Goal: Task Accomplishment & Management: Complete application form

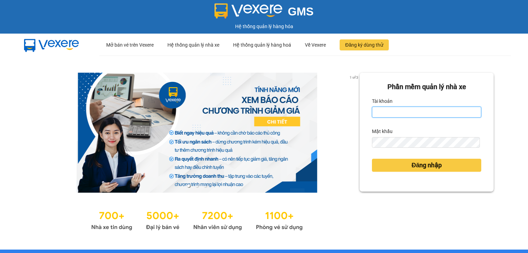
click at [376, 112] on input "Tài khoản" at bounding box center [426, 112] width 109 height 11
type input "thanhttl.thoidai"
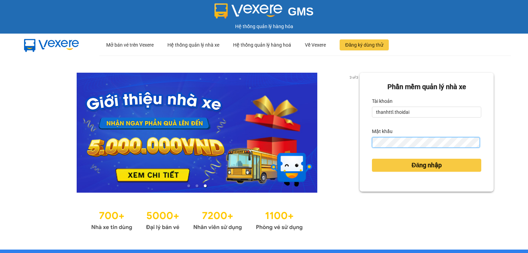
click at [372, 159] on button "Đăng nhập" at bounding box center [426, 165] width 109 height 13
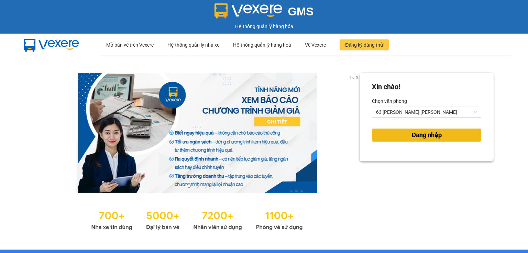
click at [414, 132] on span "Đăng nhập" at bounding box center [426, 136] width 30 height 10
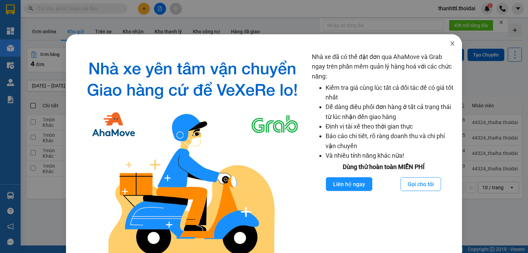
click at [450, 42] on icon "close" at bounding box center [451, 43] width 5 height 5
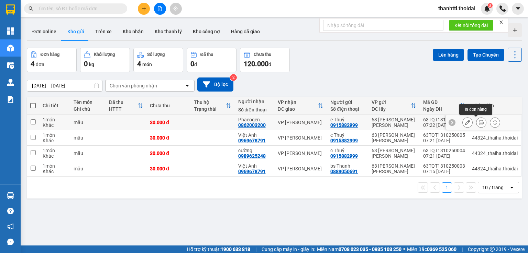
click at [478, 123] on icon at bounding box center [480, 122] width 5 height 5
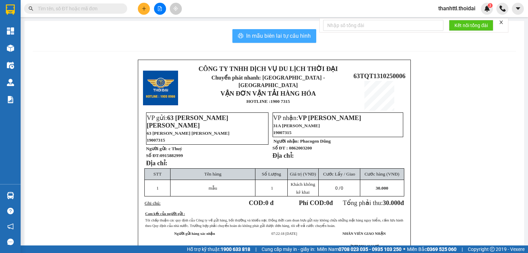
click at [287, 37] on span "In mẫu biên lai tự cấu hình" at bounding box center [278, 36] width 65 height 9
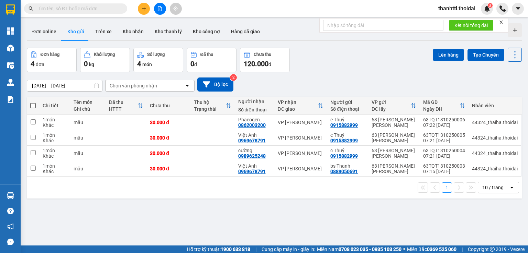
click at [380, 59] on div "Đơn hàng 4 đơn Khối lượng 0 kg Số lượng 4 món Đã thu 0 đ Chưa thu 120.000 đ Lên…" at bounding box center [274, 60] width 495 height 25
click at [34, 138] on input "checkbox" at bounding box center [33, 137] width 5 height 5
checkbox input "true"
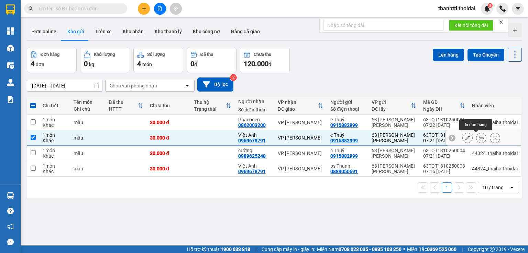
click at [478, 138] on icon at bounding box center [480, 138] width 5 height 5
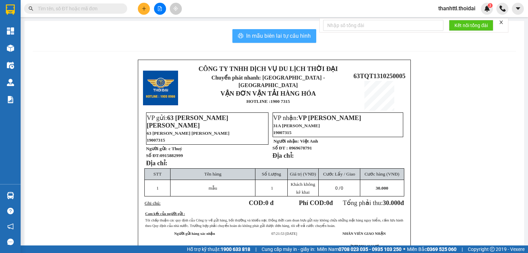
click at [255, 37] on span "In mẫu biên lai tự cấu hình" at bounding box center [278, 36] width 65 height 9
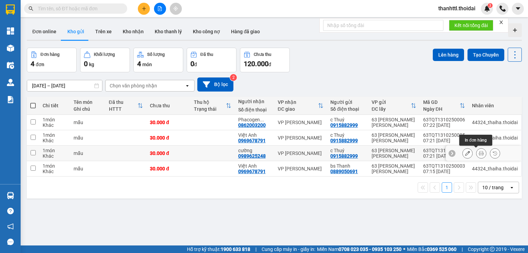
click at [478, 152] on icon at bounding box center [480, 153] width 5 height 5
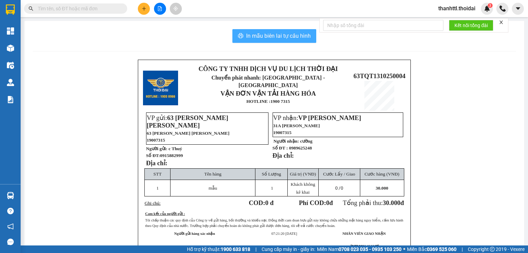
click at [246, 35] on span "In mẫu biên lai tự cấu hình" at bounding box center [278, 36] width 65 height 9
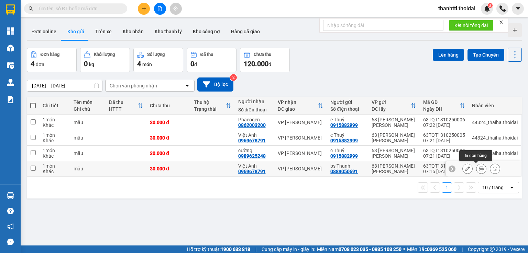
click at [478, 167] on icon at bounding box center [480, 169] width 5 height 5
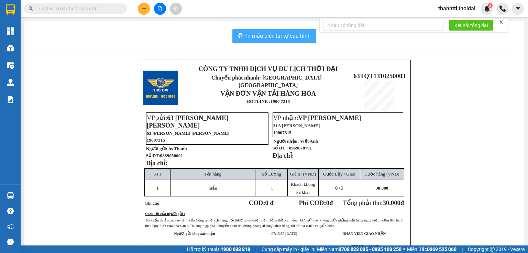
click at [264, 36] on span "In mẫu biên lai tự cấu hình" at bounding box center [278, 36] width 65 height 9
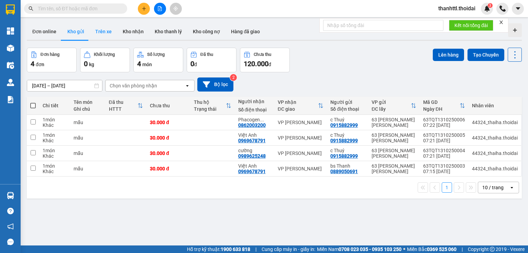
click at [102, 32] on button "Trên xe" at bounding box center [103, 31] width 27 height 16
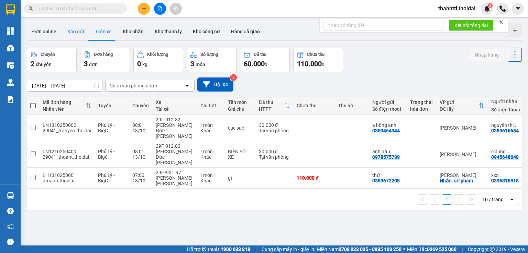
click at [71, 33] on button "Kho gửi" at bounding box center [76, 31] width 28 height 16
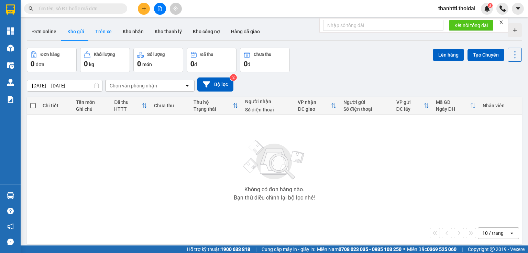
click at [103, 33] on button "Trên xe" at bounding box center [103, 31] width 27 height 16
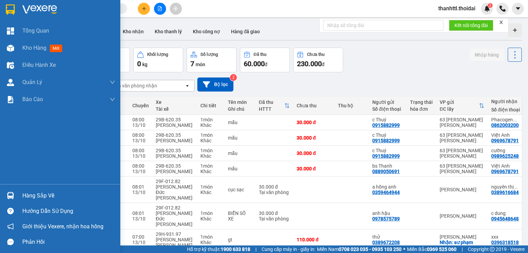
click at [36, 198] on div "Hàng sắp về" at bounding box center [68, 196] width 93 height 10
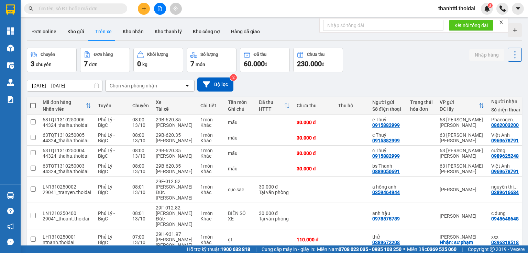
click at [305, 90] on section "Kết quả tìm kiếm ( 0 ) Bộ lọc No Data thanhttl.thoidai 3 Tổng Quan Kho hàng mới…" at bounding box center [264, 126] width 528 height 253
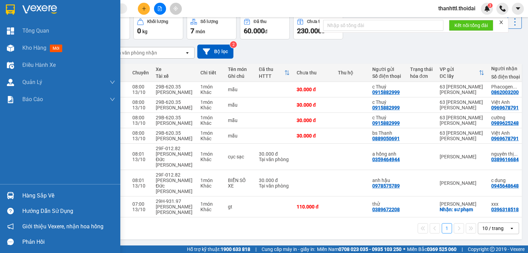
click at [21, 194] on div "Hàng sắp về" at bounding box center [60, 195] width 120 height 15
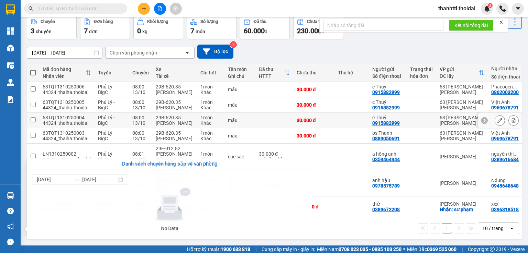
click at [253, 131] on section "Kết quả tìm kiếm ( 0 ) Bộ lọc No Data thanhttl.thoidai 3 Tổng Quan Kho hàng mới…" at bounding box center [264, 126] width 528 height 253
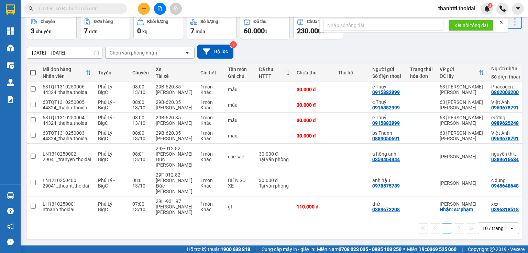
scroll to position [0, 0]
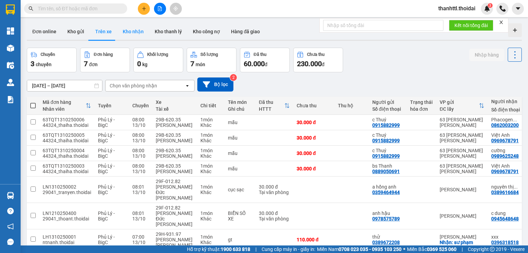
click at [131, 30] on button "Kho nhận" at bounding box center [133, 31] width 32 height 16
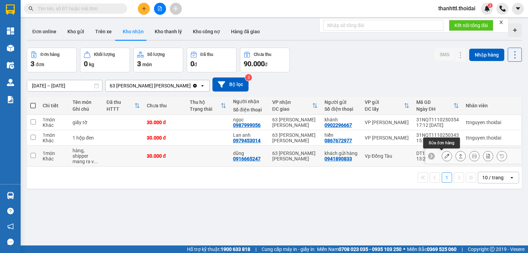
click at [444, 155] on icon at bounding box center [446, 156] width 5 height 5
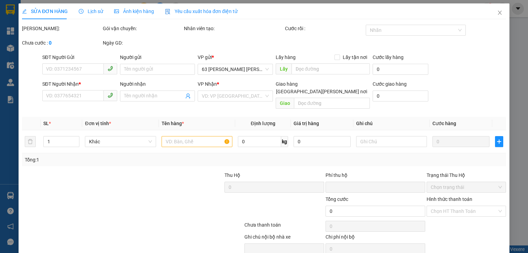
type input "0941890833"
type input "khách gửi hàng"
type input "0916665247"
type input "dũng"
type input "0"
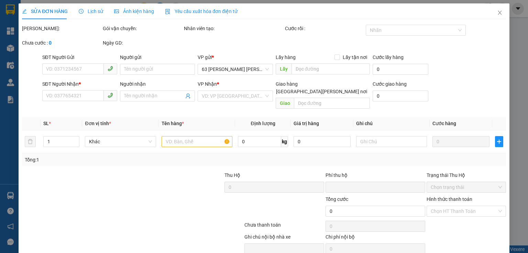
type input "30.000"
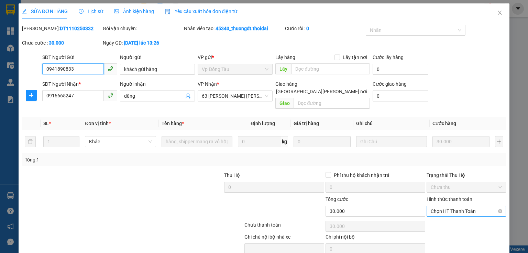
click at [439, 206] on span "Chọn HT Thanh Toán" at bounding box center [465, 211] width 71 height 10
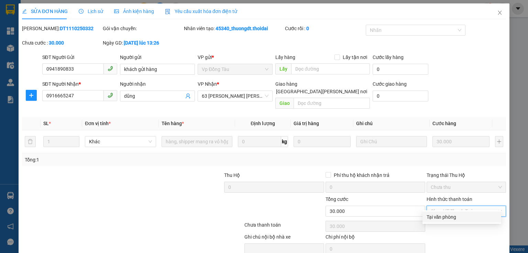
drag, startPoint x: 435, startPoint y: 217, endPoint x: 426, endPoint y: 221, distance: 9.8
click at [434, 218] on div "Tại văn phòng" at bounding box center [461, 218] width 70 height 8
type input "0"
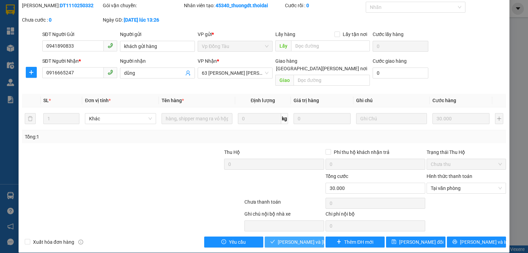
click at [299, 239] on span "Lưu và Giao hàng" at bounding box center [323, 243] width 93 height 8
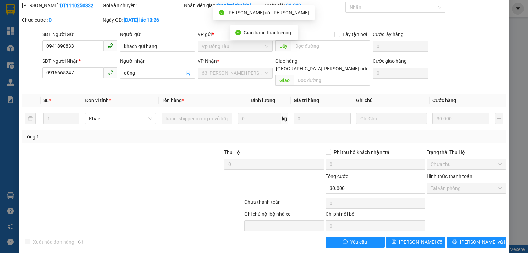
scroll to position [0, 0]
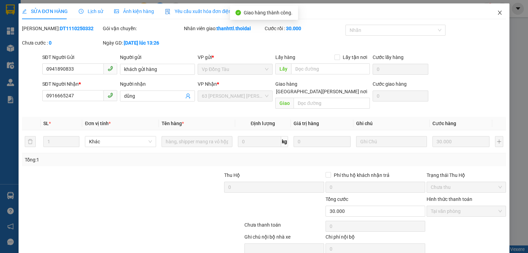
click at [497, 11] on icon "close" at bounding box center [499, 12] width 5 height 5
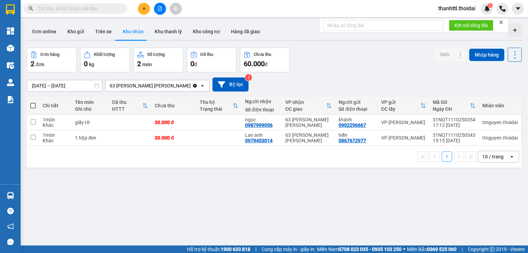
click at [57, 88] on input "[DATE] – [DATE]" at bounding box center [64, 85] width 75 height 11
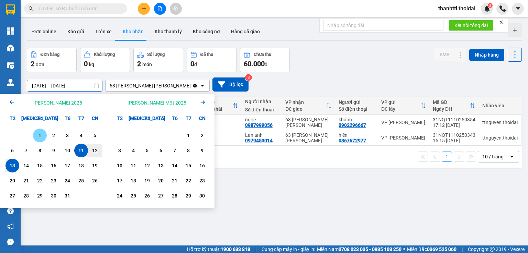
click at [42, 138] on div "1" at bounding box center [40, 136] width 10 height 8
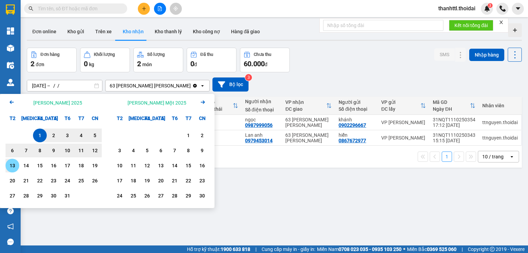
click at [15, 166] on div "13" at bounding box center [13, 166] width 10 height 8
type input "01/10/2025 – 13/10/2025"
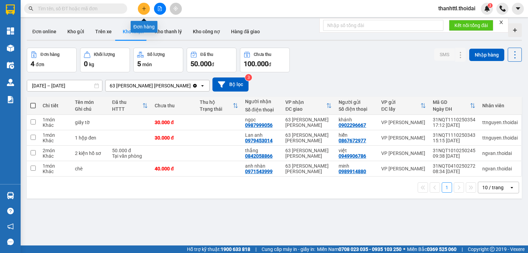
click at [140, 7] on button at bounding box center [144, 9] width 12 height 12
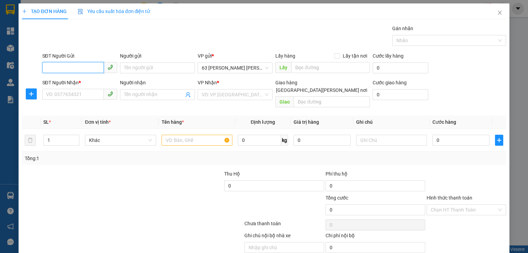
click at [87, 71] on input "SĐT Người Gửi" at bounding box center [72, 67] width 61 height 11
click at [83, 80] on div "0906332886 - bs Thủy" at bounding box center [79, 82] width 66 height 8
type input "0906332886"
type input "bs Thủy"
type input "0906332886"
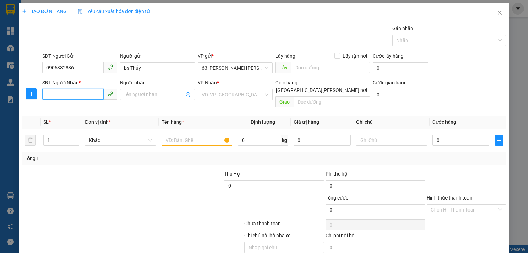
click at [84, 96] on input "SĐT Người Nhận *" at bounding box center [72, 94] width 61 height 11
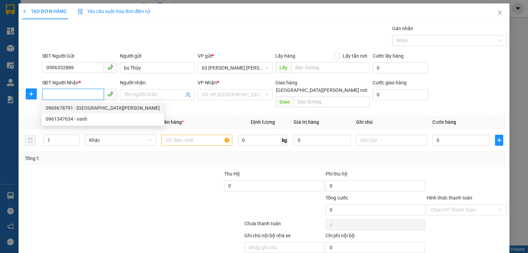
click at [86, 109] on div "0969678791 - Việt Anh" at bounding box center [103, 108] width 114 height 8
type input "0969678791"
type input "Việt Anh"
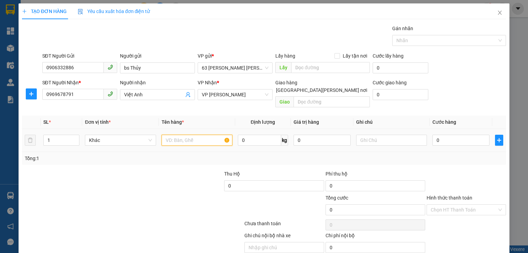
click at [193, 137] on input "text" at bounding box center [196, 140] width 71 height 11
type input "mẫu xn"
click at [440, 135] on input "0" at bounding box center [460, 140] width 57 height 11
type input "3"
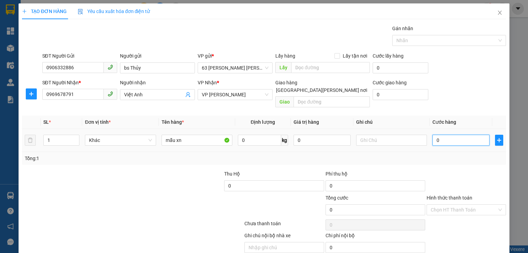
type input "3"
type input "30"
type input "300"
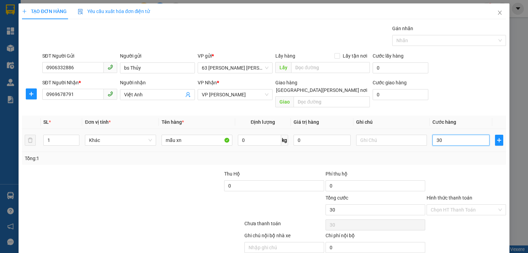
type input "300"
type input "3.000"
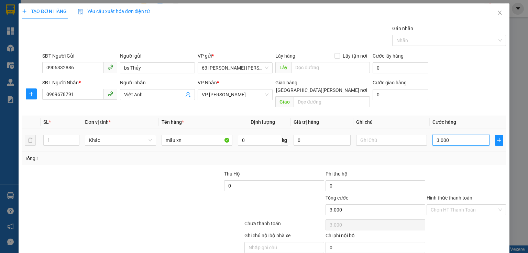
type input "30.000"
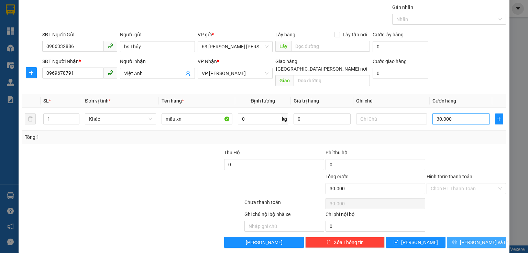
type input "30.000"
click at [454, 237] on button "Lưu và In" at bounding box center [475, 242] width 59 height 11
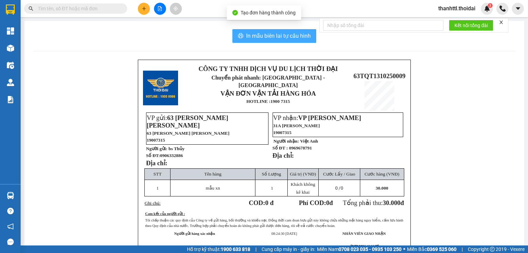
click at [284, 34] on span "In mẫu biên lai tự cấu hình" at bounding box center [278, 36] width 65 height 9
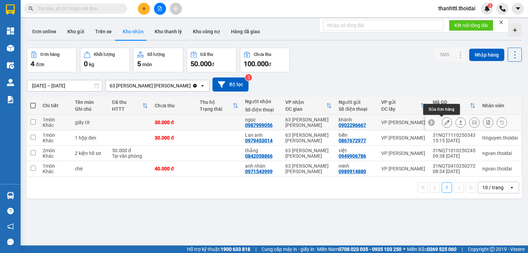
click at [444, 122] on icon at bounding box center [446, 122] width 5 height 5
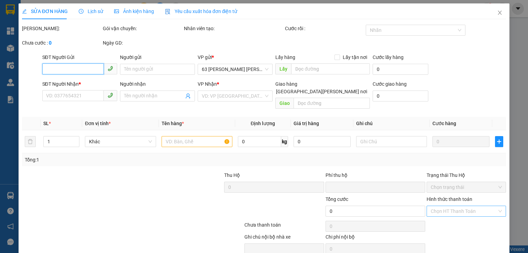
type input "0902296667"
type input "khánh"
type input "0987999056"
type input "ngọc"
type input "0"
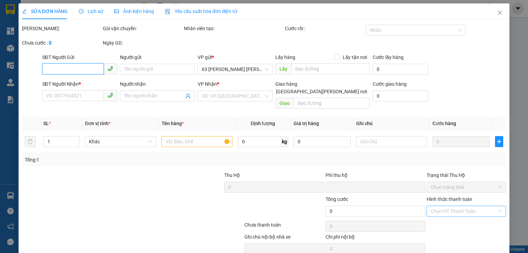
type input "30.000"
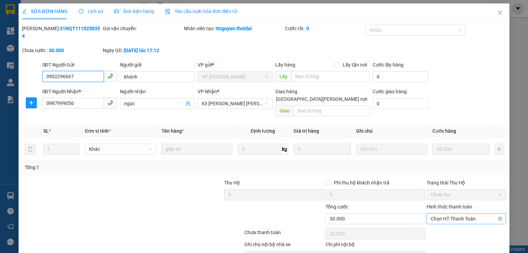
click at [433, 214] on span "Chọn HT Thanh Toán" at bounding box center [465, 219] width 71 height 10
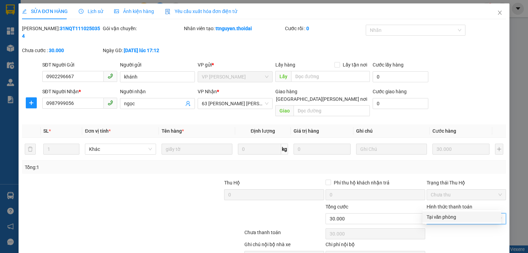
click at [431, 218] on div "Tại văn phòng" at bounding box center [461, 218] width 70 height 8
type input "0"
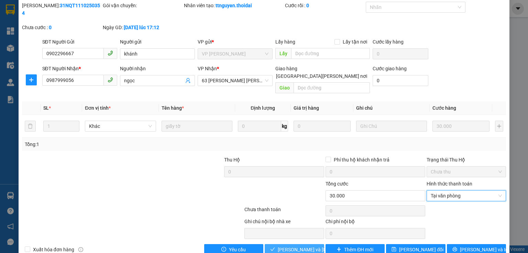
click at [299, 246] on span "Lưu và Giao hàng" at bounding box center [323, 250] width 93 height 8
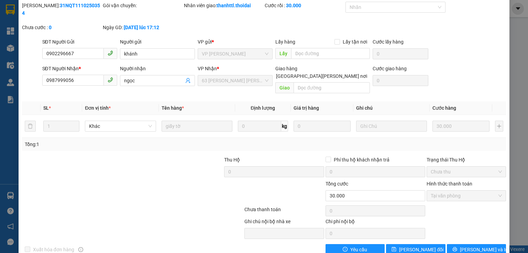
scroll to position [0, 0]
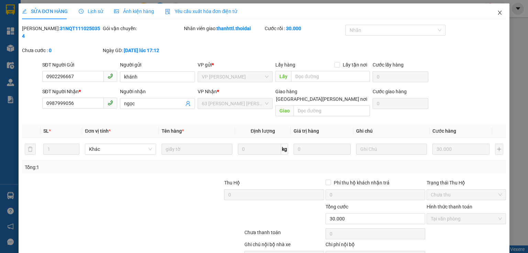
click at [497, 14] on icon "close" at bounding box center [499, 12] width 5 height 5
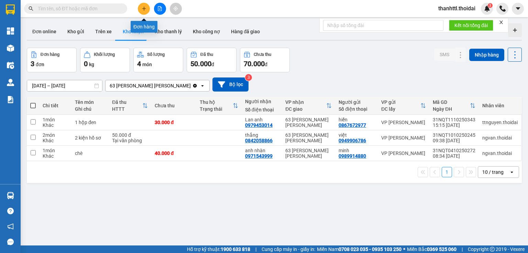
click at [143, 9] on icon "plus" at bounding box center [143, 8] width 5 height 5
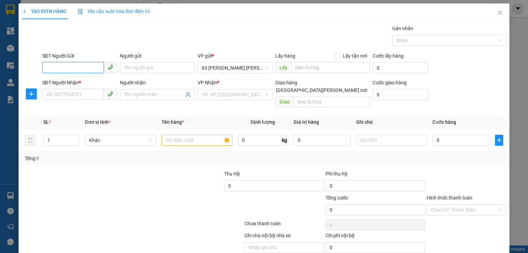
click at [65, 72] on input "SĐT Người Gửi" at bounding box center [72, 67] width 61 height 11
click at [69, 83] on div "0979453014 - Lan anh" at bounding box center [103, 82] width 114 height 8
type input "0979453014"
type input "Lan anh"
type input "0979453014"
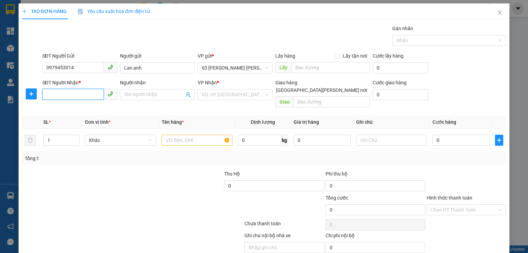
click at [81, 93] on input "SĐT Người Nhận *" at bounding box center [72, 94] width 61 height 11
type input "0985601191"
click at [139, 95] on input "Người nhận" at bounding box center [154, 95] width 60 height 8
type input "Chị Cúc"
click at [231, 95] on input "search" at bounding box center [233, 95] width 62 height 10
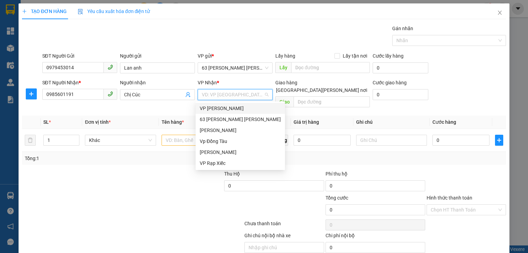
click at [226, 107] on div "VP [PERSON_NAME]" at bounding box center [240, 109] width 81 height 8
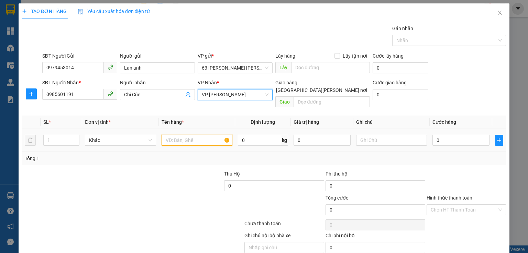
click at [210, 135] on input "text" at bounding box center [196, 140] width 71 height 11
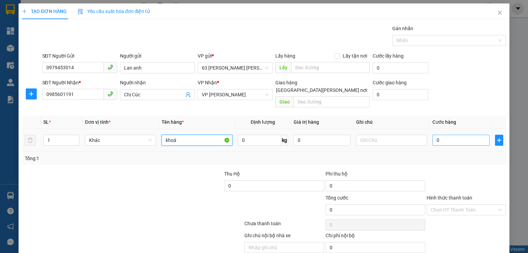
type input "khoá"
click at [433, 135] on input "0" at bounding box center [460, 140] width 57 height 11
type input "4"
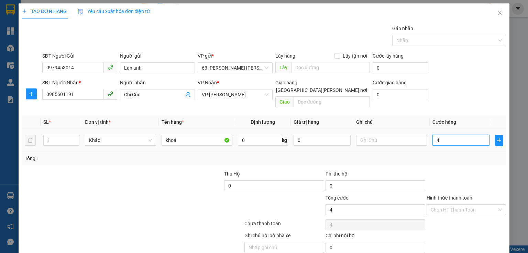
type input "40"
type input "400"
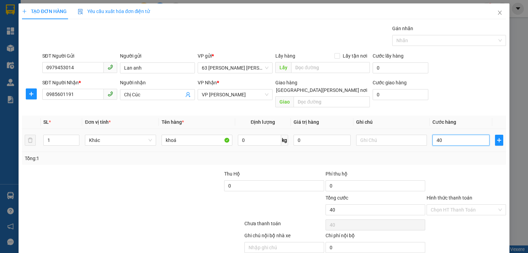
type input "400"
type input "4.000"
type input "40.000"
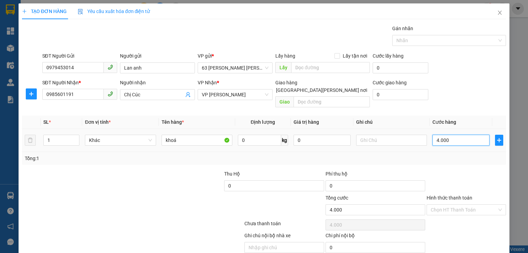
type input "40.000"
click at [435, 205] on input "Hình thức thanh toán" at bounding box center [463, 210] width 66 height 10
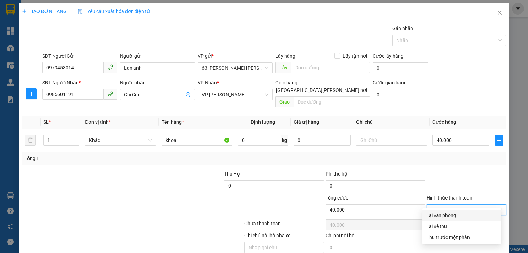
click at [445, 217] on div "Tại văn phòng" at bounding box center [461, 216] width 70 height 8
type input "0"
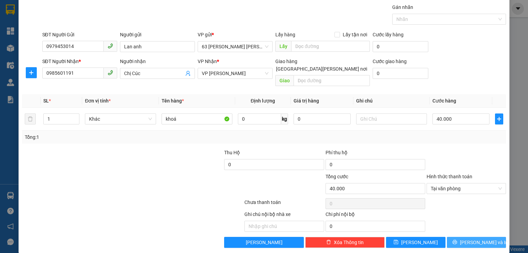
click at [456, 240] on icon "printer" at bounding box center [454, 242] width 4 height 4
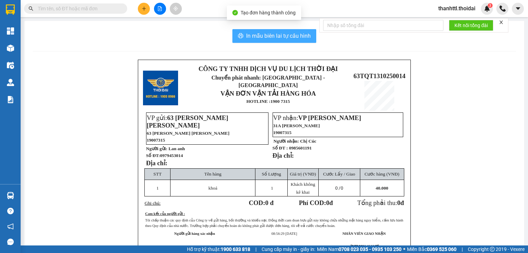
click at [265, 34] on span "In mẫu biên lai tự cấu hình" at bounding box center [278, 36] width 65 height 9
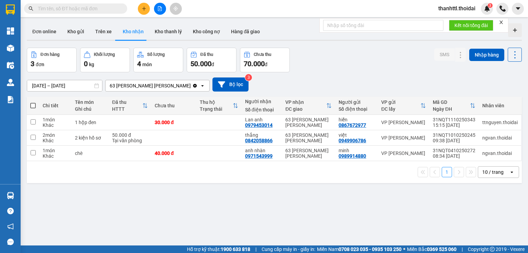
click at [146, 11] on button at bounding box center [144, 9] width 12 height 12
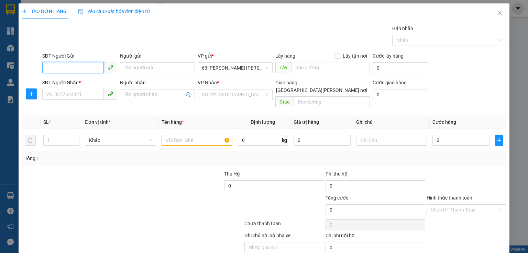
click at [90, 69] on input "SĐT Người Gửi" at bounding box center [72, 67] width 61 height 11
type input "0979766168"
click at [86, 80] on div "0979766168 - Đỗ Thị LIễu" at bounding box center [80, 82] width 68 height 8
type input "Đỗ Thị LIễu"
type input "0979766168"
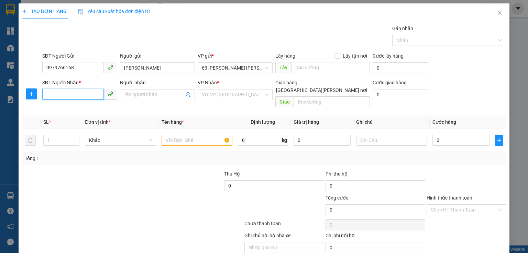
click at [85, 94] on input "SĐT Người Nhận *" at bounding box center [72, 94] width 61 height 11
click at [81, 107] on div "0975850911 - Khánh" at bounding box center [80, 108] width 68 height 8
type input "0975850911"
type input "Khánh"
click at [180, 135] on input "text" at bounding box center [196, 140] width 71 height 11
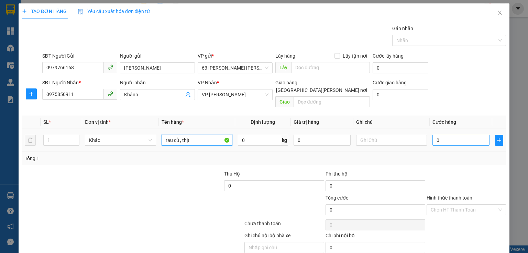
type input "rau củ , thịt"
click at [439, 135] on input "0" at bounding box center [460, 140] width 57 height 11
type input "5"
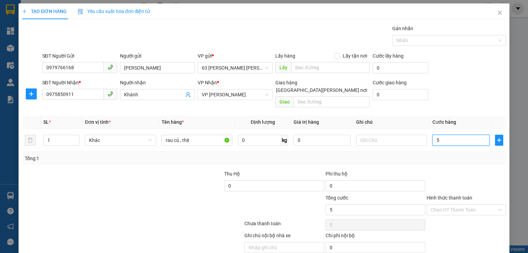
type input "50"
type input "500"
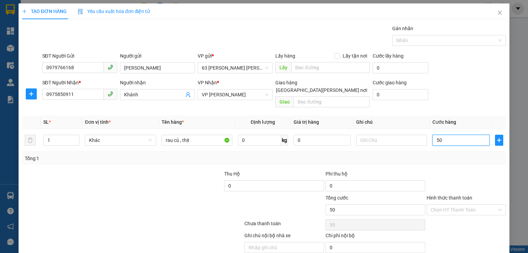
type input "500"
type input "5.000"
type input "50.000"
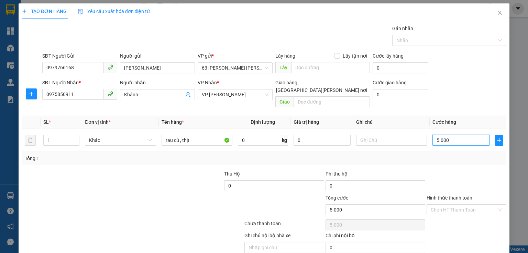
type input "50.000"
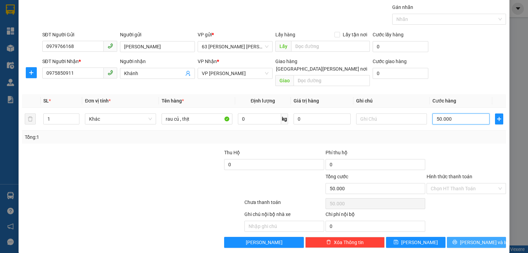
type input "50.000"
click at [464, 237] on button "Lưu và In" at bounding box center [475, 242] width 59 height 11
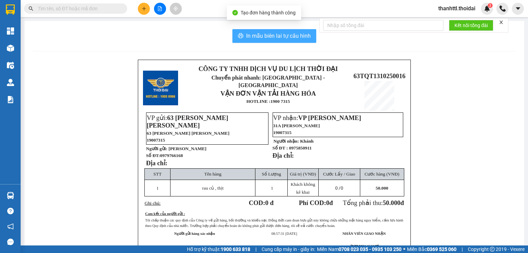
click at [268, 36] on span "In mẫu biên lai tự cấu hình" at bounding box center [278, 36] width 65 height 9
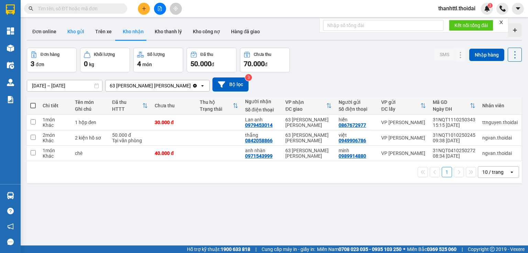
click at [73, 35] on button "Kho gửi" at bounding box center [76, 31] width 28 height 16
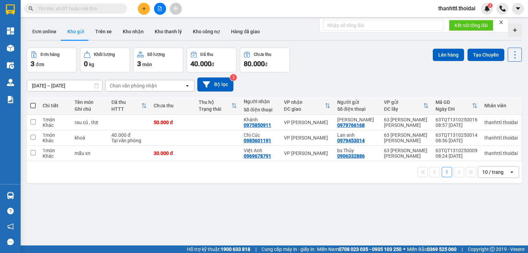
click at [34, 107] on span at bounding box center [32, 105] width 5 height 5
click at [33, 102] on input "checkbox" at bounding box center [33, 102] width 0 height 0
checkbox input "true"
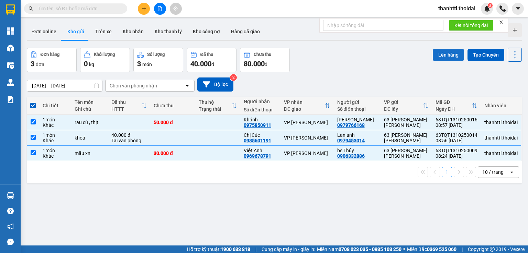
click at [442, 50] on button "Lên hàng" at bounding box center [447, 55] width 31 height 12
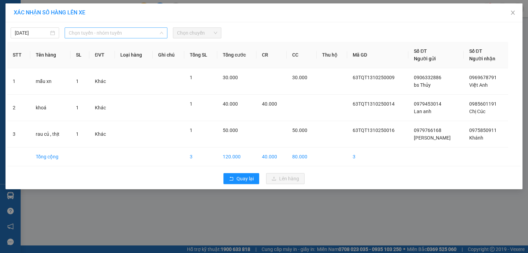
click at [115, 35] on span "Chọn tuyến - nhóm tuyến" at bounding box center [116, 33] width 94 height 10
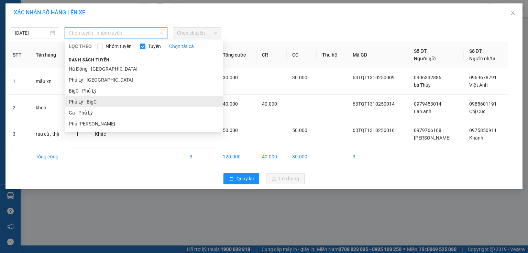
click at [92, 101] on li "Phủ Lý - BigC" at bounding box center [144, 102] width 158 height 11
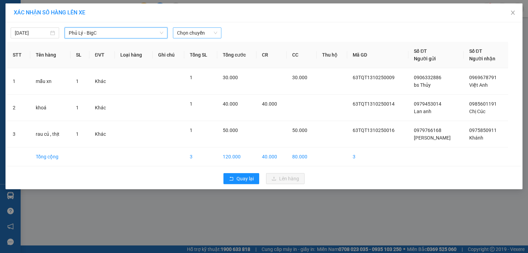
click at [201, 32] on span "Chọn chuyến" at bounding box center [197, 33] width 40 height 10
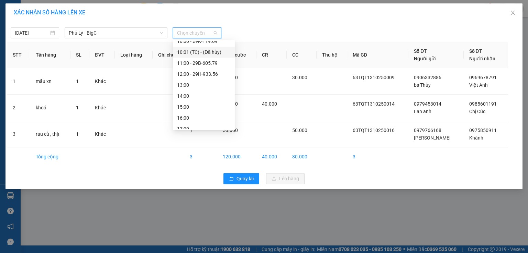
scroll to position [103, 0]
click at [183, 76] on div "10:00 - 29K-119.09" at bounding box center [204, 76] width 54 height 8
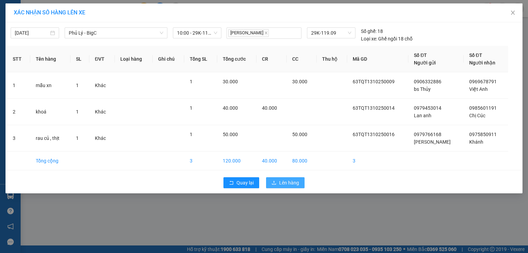
click at [282, 183] on span "Lên hàng" at bounding box center [289, 183] width 20 height 8
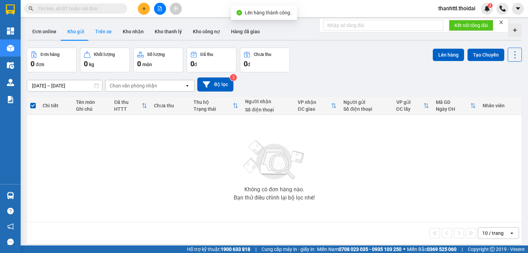
click at [110, 32] on button "Trên xe" at bounding box center [103, 31] width 27 height 16
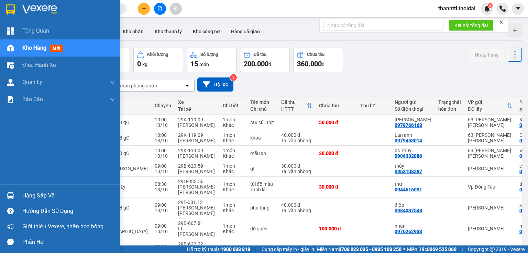
click at [28, 193] on div "Hàng sắp về" at bounding box center [68, 196] width 93 height 10
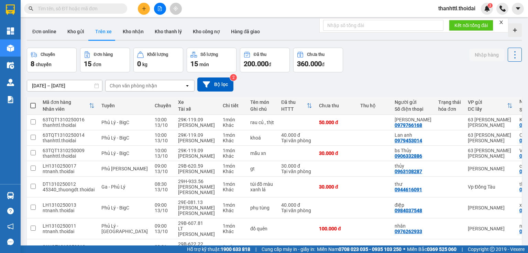
click at [375, 69] on section "Kết quả tìm kiếm ( 0 ) Bộ lọc No Data thanhttl.thoidai 3 Tổng Quan Kho hàng mới…" at bounding box center [264, 126] width 528 height 253
click at [128, 34] on button "Kho nhận" at bounding box center [133, 31] width 32 height 16
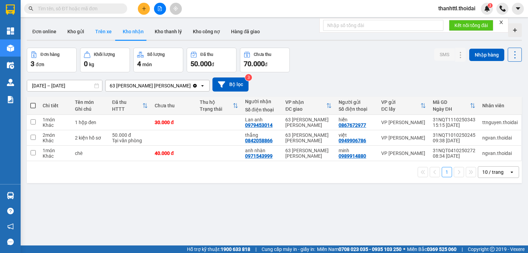
click at [107, 35] on button "Trên xe" at bounding box center [103, 31] width 27 height 16
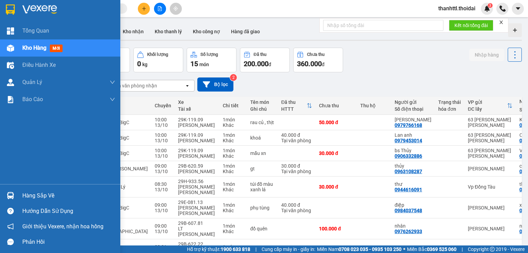
click at [45, 197] on div "Hàng sắp về" at bounding box center [68, 196] width 93 height 10
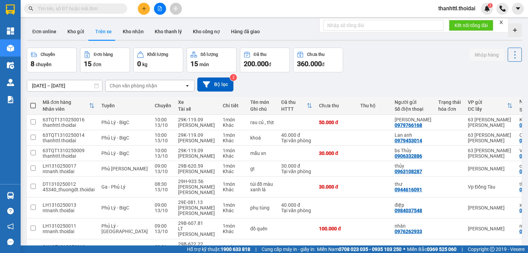
click at [370, 78] on section "Kết quả tìm kiếm ( 0 ) Bộ lọc No Data thanhttl.thoidai 3 Tổng Quan Kho hàng mới…" at bounding box center [264, 126] width 528 height 253
click at [132, 36] on button "Kho nhận" at bounding box center [133, 31] width 32 height 16
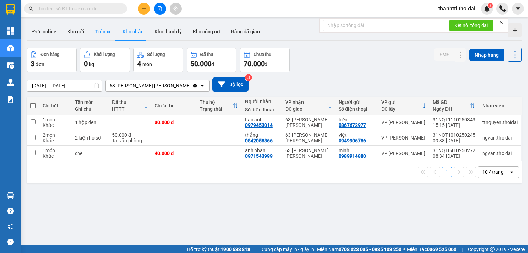
click at [109, 34] on button "Trên xe" at bounding box center [103, 31] width 27 height 16
type input "[DATE] – [DATE]"
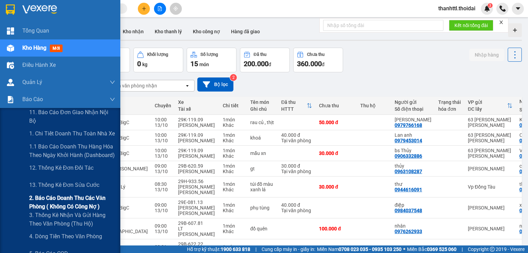
scroll to position [34, 0]
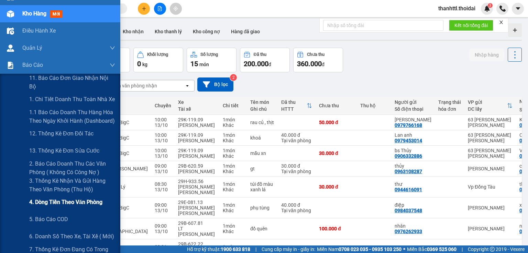
click at [47, 205] on span "4. Dòng tiền theo văn phòng" at bounding box center [65, 202] width 73 height 9
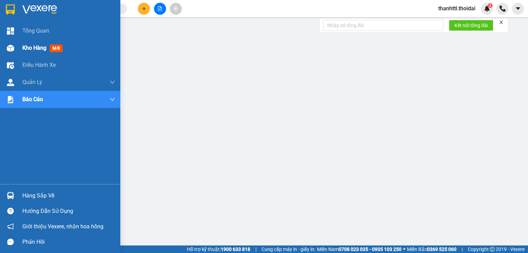
click at [36, 47] on span "Kho hàng" at bounding box center [34, 48] width 24 height 7
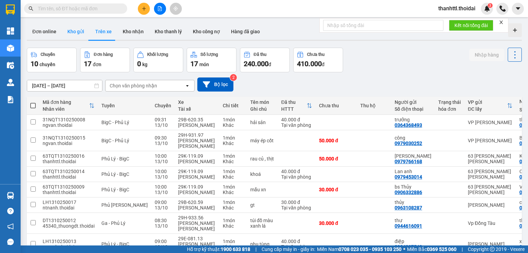
click at [77, 33] on button "Kho gửi" at bounding box center [76, 31] width 28 height 16
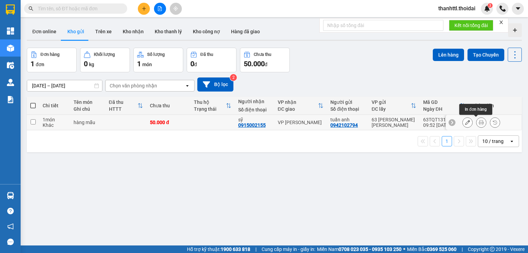
click at [478, 123] on icon at bounding box center [480, 122] width 5 height 5
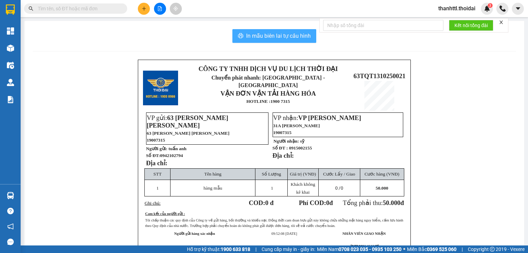
click at [281, 36] on span "In mẫu biên lai tự cấu hình" at bounding box center [278, 36] width 65 height 9
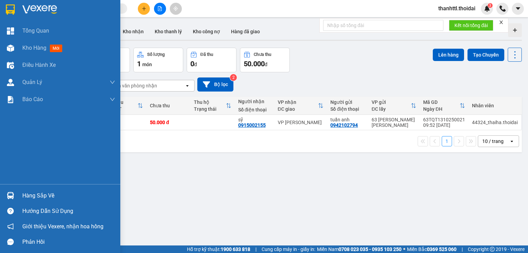
click at [29, 196] on div "Hàng sắp về" at bounding box center [68, 196] width 93 height 10
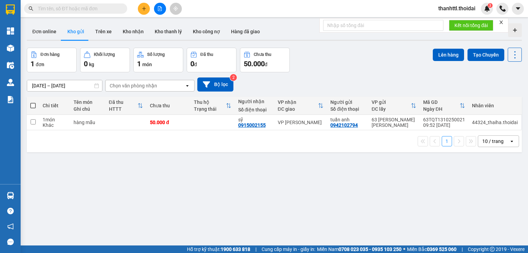
click at [327, 178] on section "Kết quả tìm kiếm ( 0 ) Bộ lọc No Data thanhttl.thoidai 3 Tổng Quan Kho hàng mới…" at bounding box center [264, 126] width 528 height 253
click at [103, 32] on button "Trên xe" at bounding box center [103, 31] width 27 height 16
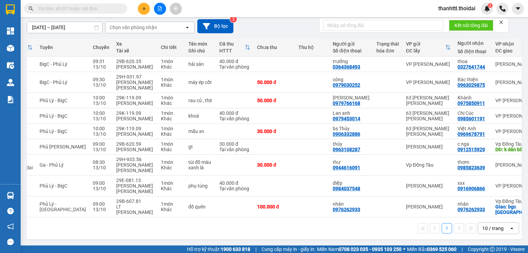
scroll to position [0, 62]
click at [462, 6] on span "thanhttl.thoidai" at bounding box center [456, 8] width 48 height 9
click at [449, 20] on span "Đăng xuất" at bounding box center [459, 22] width 35 height 8
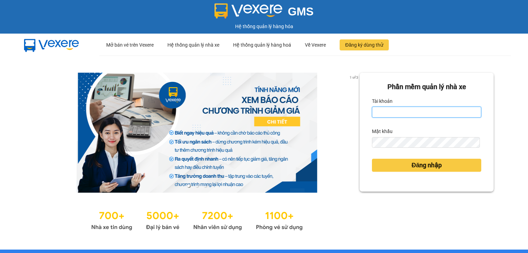
click at [389, 115] on input "Tài khoản" at bounding box center [426, 112] width 109 height 11
type input "thanhttl.thoidai"
click at [372, 159] on button "Đăng nhập" at bounding box center [426, 165] width 109 height 13
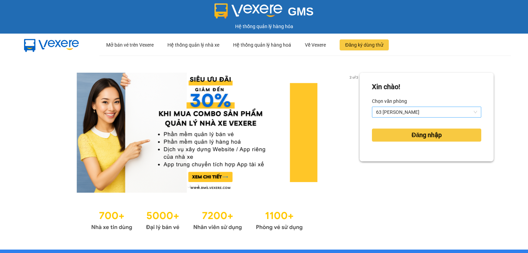
click at [387, 116] on span "63 [PERSON_NAME]" at bounding box center [426, 112] width 101 height 10
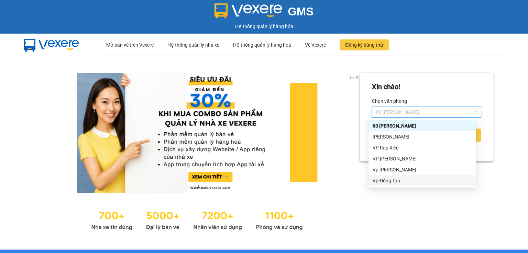
click at [385, 182] on div "Vp Đồng Tàu" at bounding box center [421, 181] width 99 height 8
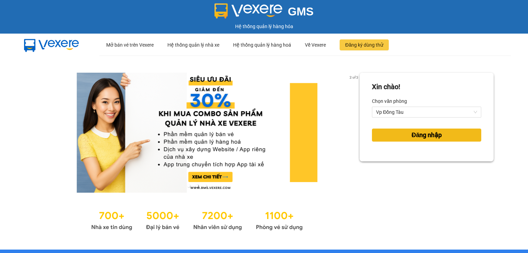
click at [383, 136] on button "Đăng nhập" at bounding box center [426, 135] width 109 height 13
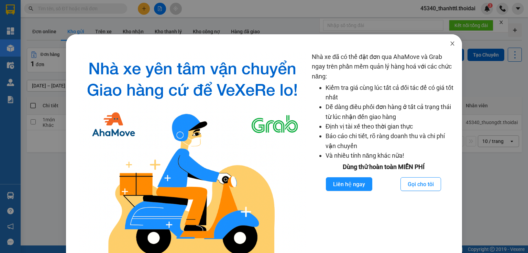
click at [449, 42] on icon "close" at bounding box center [451, 43] width 5 height 5
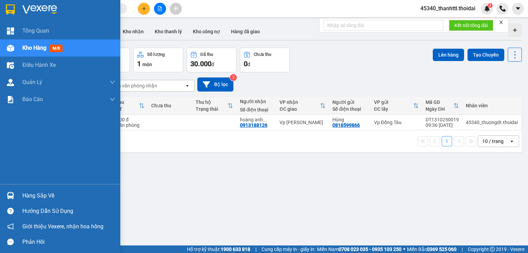
click at [15, 198] on div at bounding box center [10, 196] width 12 height 12
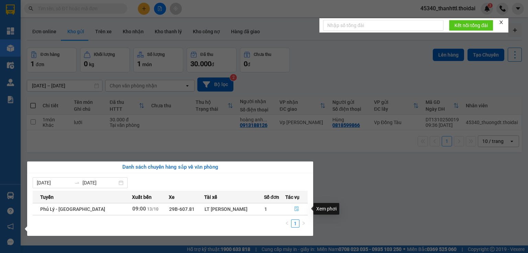
click at [294, 208] on icon "file-done" at bounding box center [296, 209] width 4 height 5
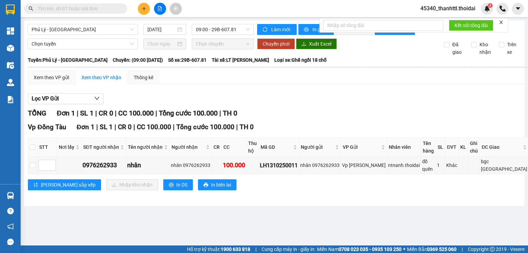
click at [466, 10] on span "45340_thanhttl.thoidai" at bounding box center [448, 8] width 66 height 9
click at [446, 24] on span "Đăng xuất" at bounding box center [450, 22] width 52 height 8
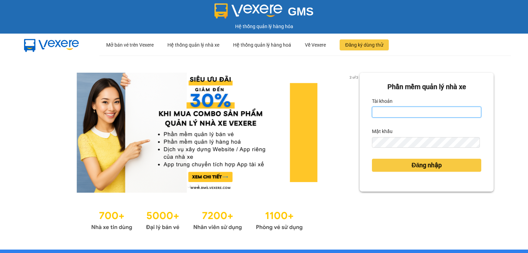
click at [378, 112] on input "Tài khoản" at bounding box center [426, 112] width 109 height 11
type input "thanhttl.thoidai"
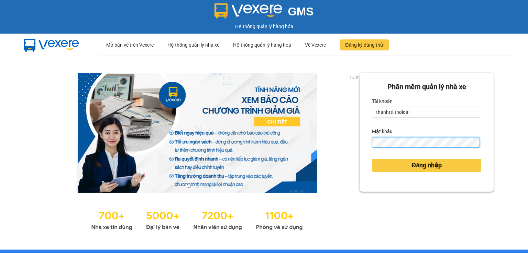
click at [372, 159] on button "Đăng nhập" at bounding box center [426, 165] width 109 height 13
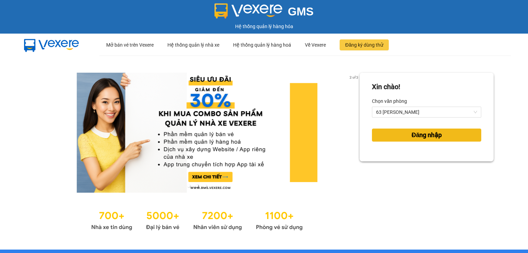
click at [388, 138] on button "Đăng nhập" at bounding box center [426, 135] width 109 height 13
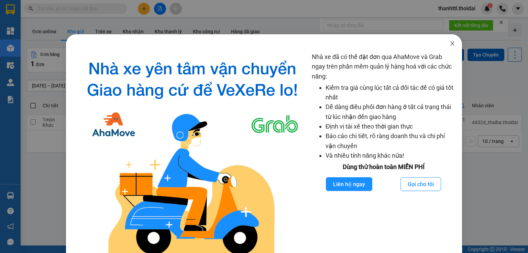
click at [449, 43] on icon "close" at bounding box center [451, 43] width 5 height 5
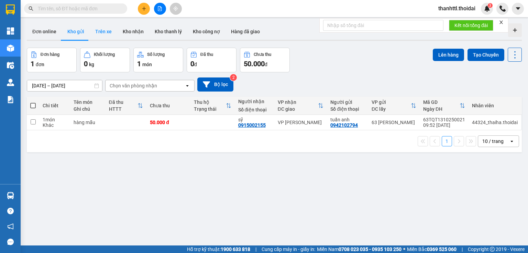
click at [107, 32] on button "Trên xe" at bounding box center [103, 31] width 27 height 16
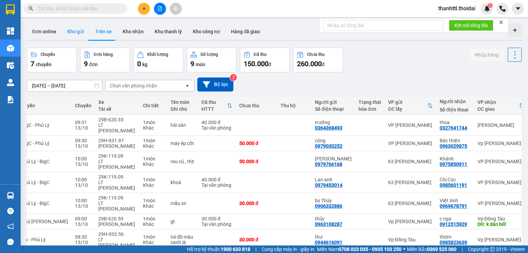
click at [72, 32] on button "Kho gửi" at bounding box center [76, 31] width 28 height 16
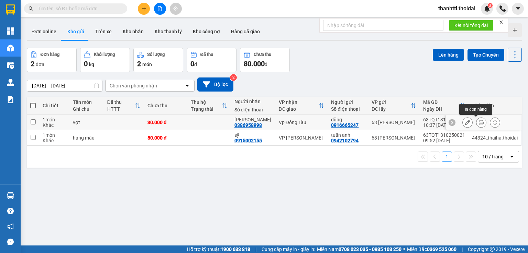
click at [476, 121] on button at bounding box center [481, 123] width 10 height 12
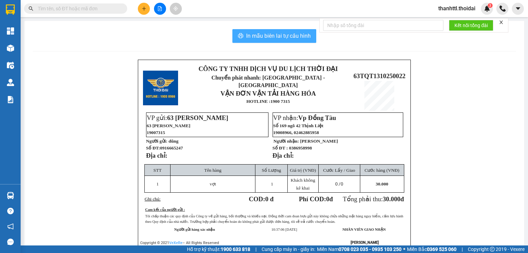
click at [259, 35] on span "In mẫu biên lai tự cấu hình" at bounding box center [278, 36] width 65 height 9
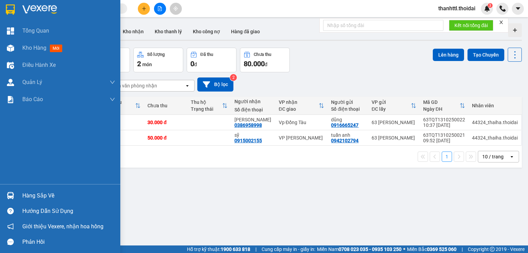
click at [15, 200] on div at bounding box center [10, 196] width 12 height 12
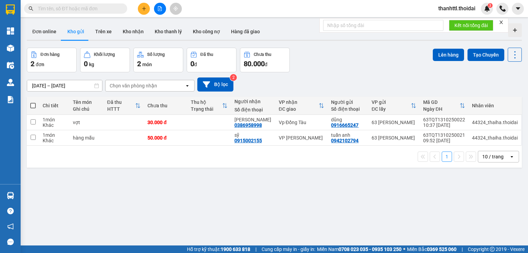
click at [456, 224] on section "Kết quả tìm kiếm ( 0 ) Bộ lọc No Data thanhttl.thoidai 3 Tổng Quan Kho hàng mới…" at bounding box center [264, 126] width 528 height 253
click at [267, 70] on button "Chưa thu 80.000 đ" at bounding box center [265, 60] width 50 height 25
click at [102, 35] on button "Trên xe" at bounding box center [103, 31] width 27 height 16
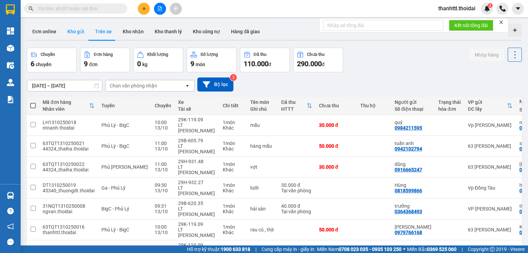
click at [73, 32] on button "Kho gửi" at bounding box center [76, 31] width 28 height 16
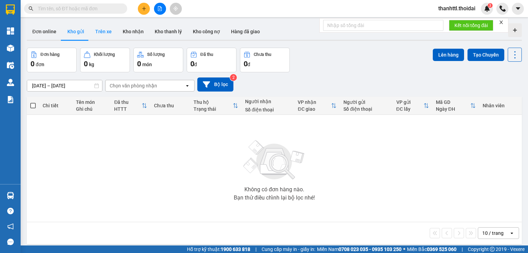
click at [102, 31] on button "Trên xe" at bounding box center [103, 31] width 27 height 16
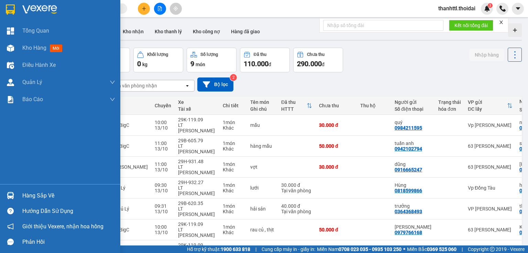
click at [34, 200] on div "Hàng sắp về" at bounding box center [68, 196] width 93 height 10
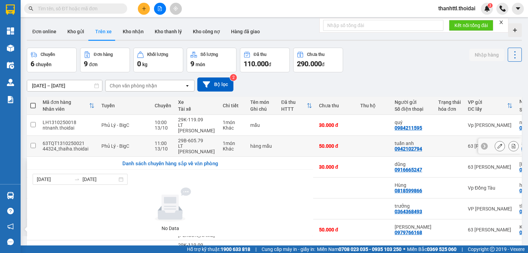
click at [272, 136] on section "Kết quả tìm kiếm ( 0 ) Bộ lọc No Data thanhttl.thoidai 3 Tổng Quan Kho hàng mới…" at bounding box center [264, 126] width 528 height 253
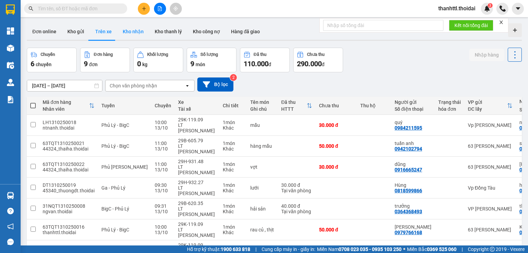
click at [132, 31] on button "Kho nhận" at bounding box center [133, 31] width 32 height 16
